Goal: Task Accomplishment & Management: Use online tool/utility

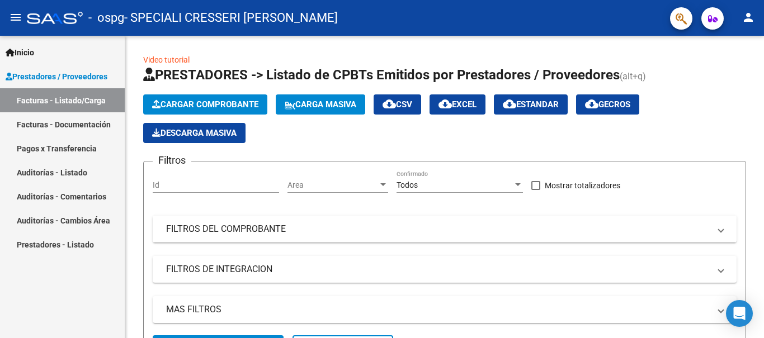
click at [93, 99] on link "Facturas - Listado/Carga" at bounding box center [62, 100] width 125 height 24
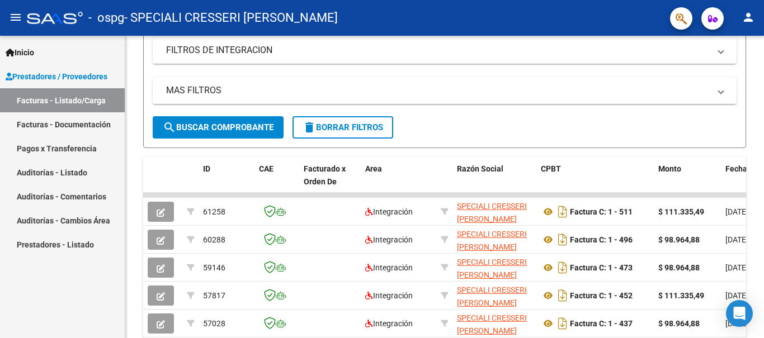
scroll to position [224, 0]
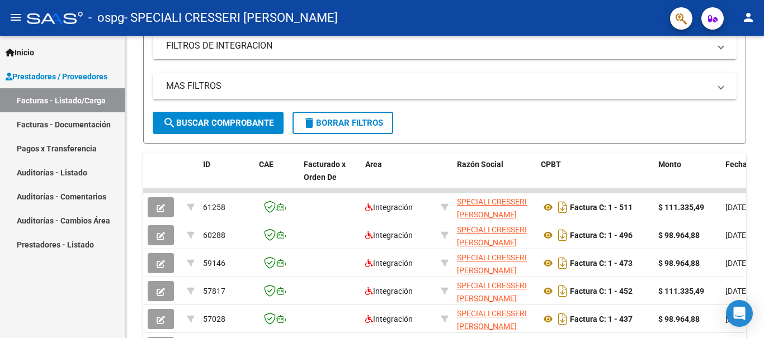
click at [97, 288] on div "Inicio Instructivos Contacto OS Prestadores / Proveedores Facturas - Listado/Ca…" at bounding box center [62, 187] width 125 height 302
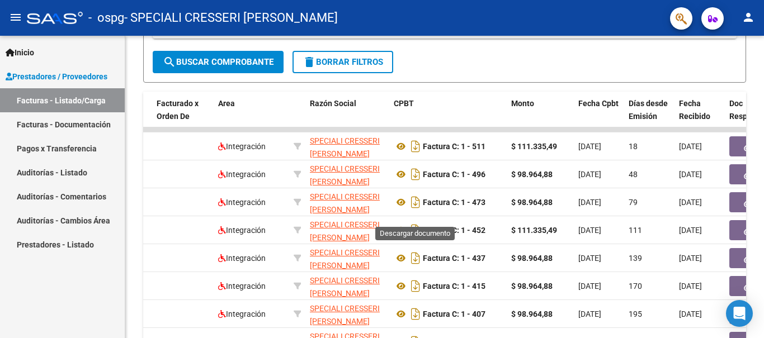
scroll to position [267, 0]
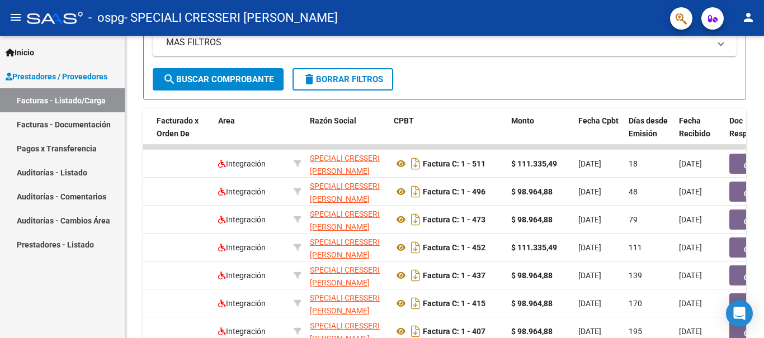
click at [94, 266] on div "Inicio Instructivos Contacto OS Prestadores / Proveedores Facturas - Listado/Ca…" at bounding box center [62, 187] width 125 height 302
click at [99, 283] on div "Inicio Instructivos Contacto OS Prestadores / Proveedores Facturas - Listado/Ca…" at bounding box center [62, 187] width 125 height 302
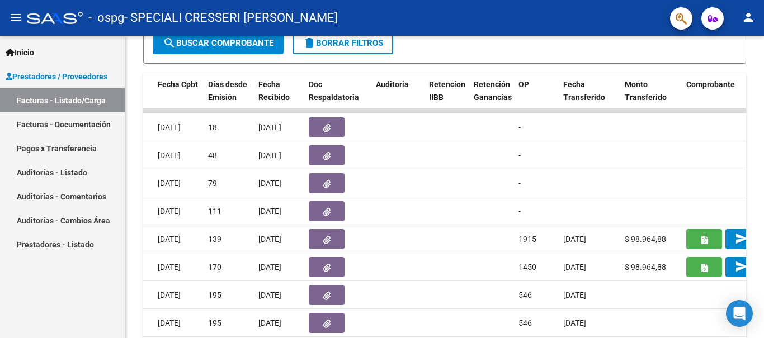
scroll to position [323, 0]
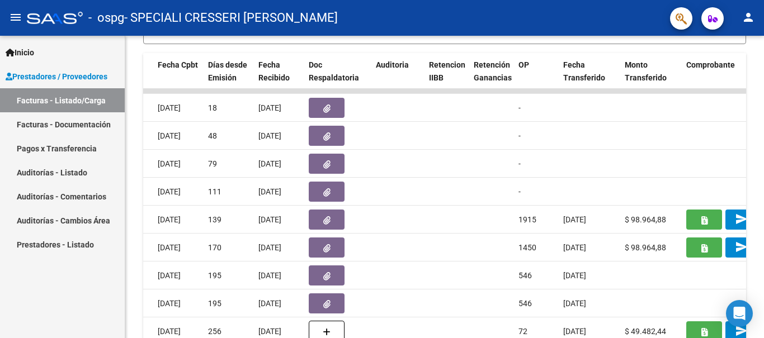
click at [330, 106] on button "button" at bounding box center [327, 108] width 36 height 20
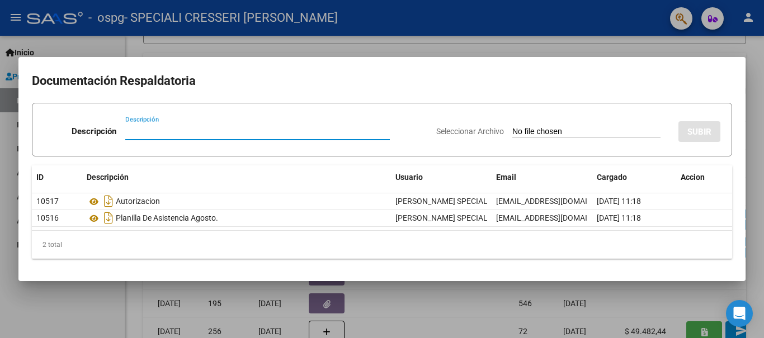
click at [760, 199] on div at bounding box center [382, 169] width 764 height 338
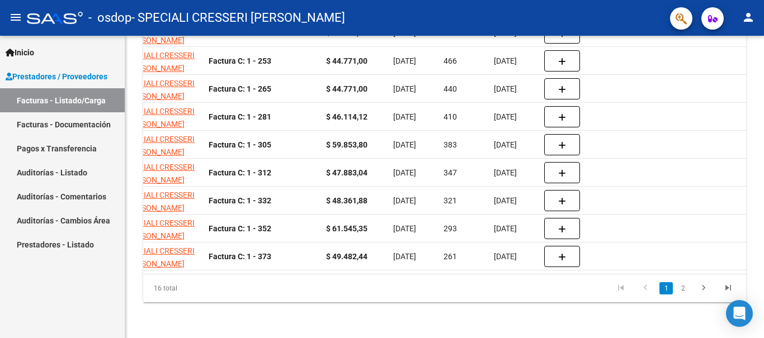
scroll to position [211, 0]
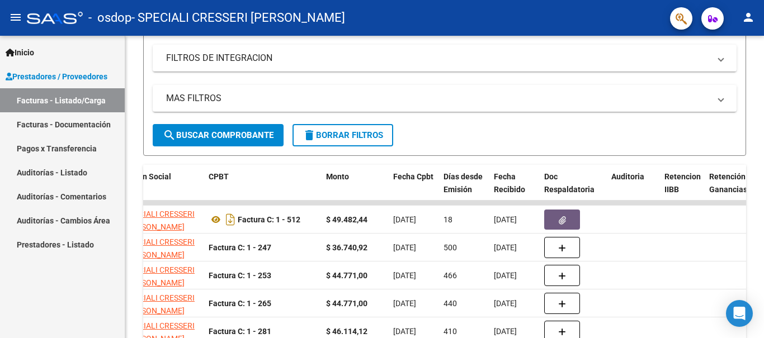
click at [550, 219] on button "button" at bounding box center [562, 220] width 36 height 20
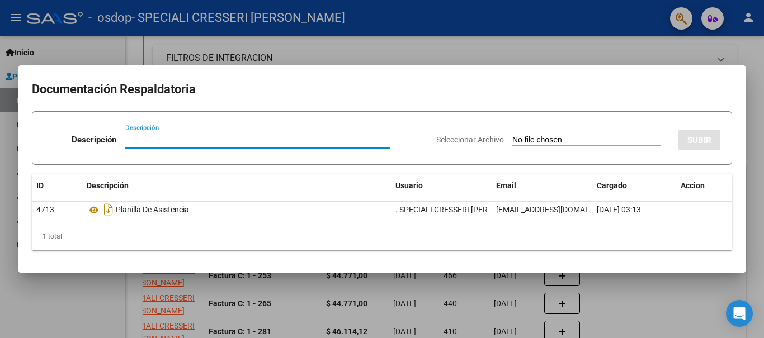
click at [668, 45] on div at bounding box center [382, 169] width 764 height 338
